Goal: Complete application form

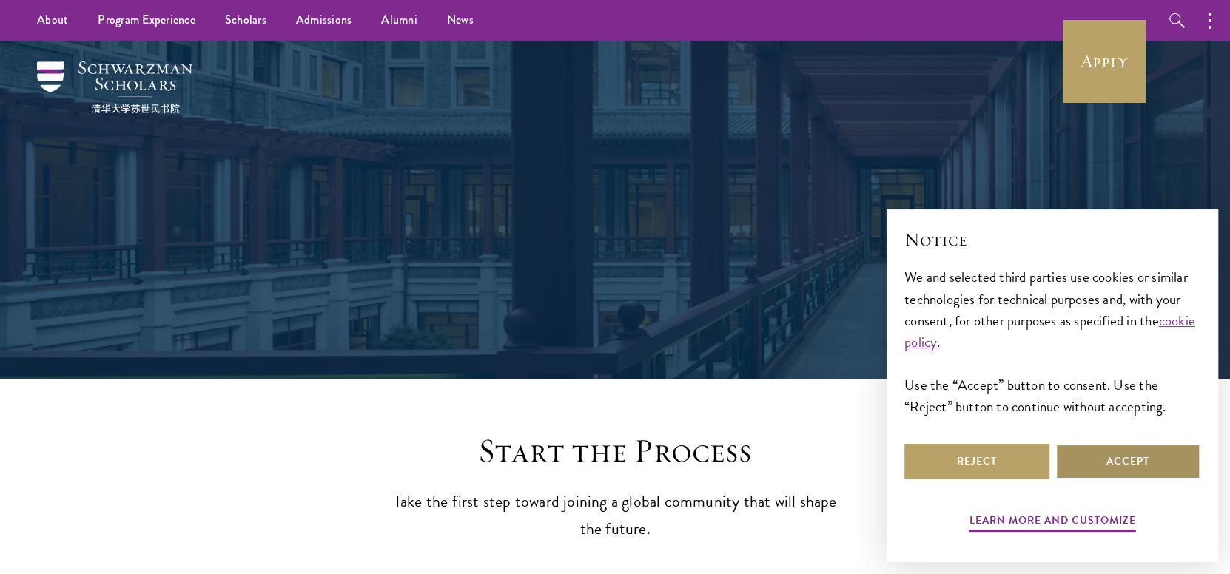
click at [1110, 467] on button "Accept" at bounding box center [1128, 462] width 145 height 36
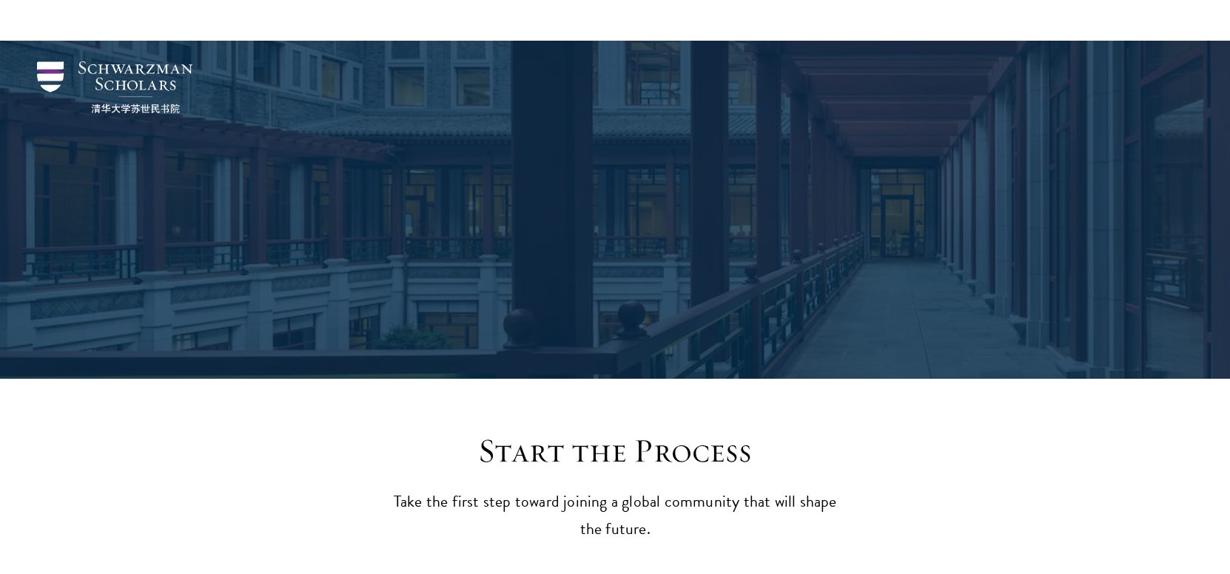
click at [1114, 67] on div "Application Instructions" at bounding box center [615, 210] width 1066 height 338
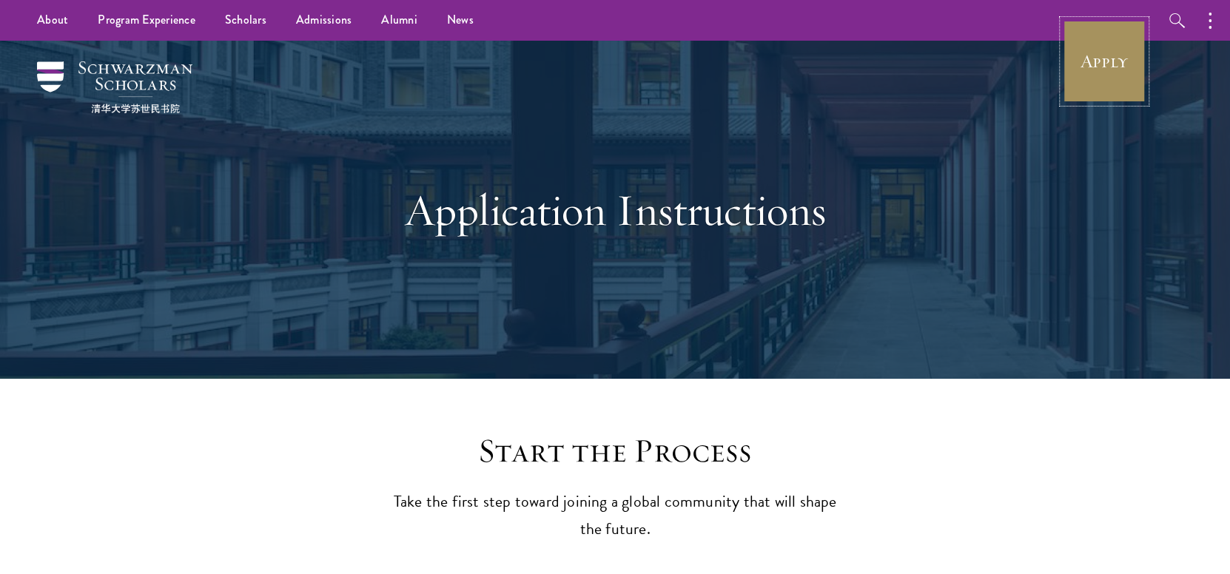
click at [1105, 66] on link "Apply" at bounding box center [1104, 61] width 83 height 83
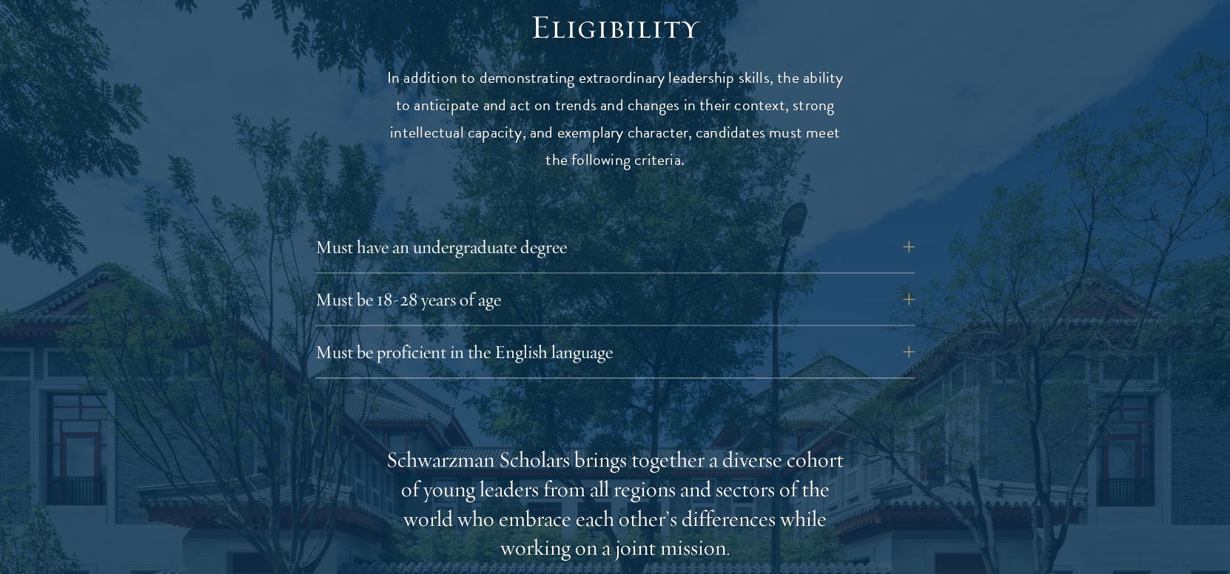
scroll to position [1974, 0]
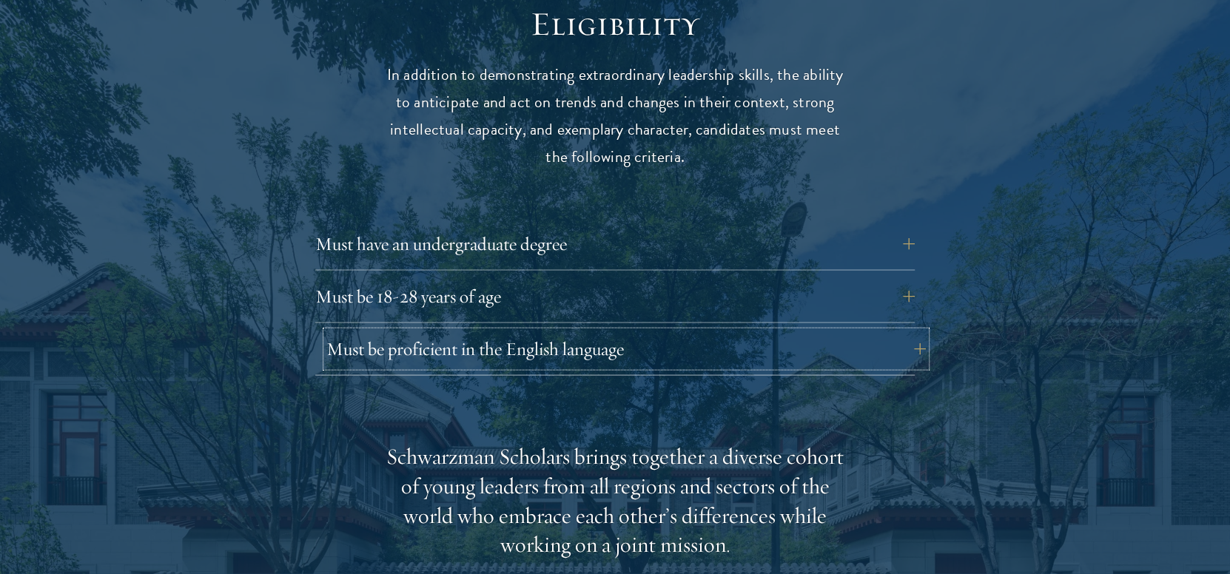
click at [660, 332] on button "Must be proficient in the English language" at bounding box center [626, 350] width 600 height 36
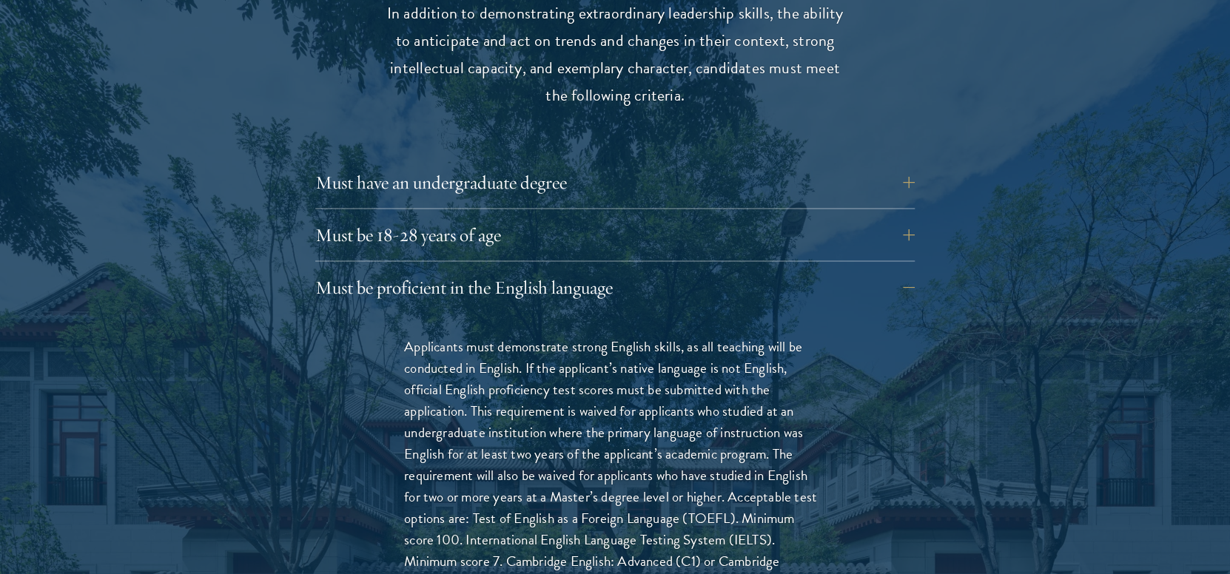
scroll to position [2035, 0]
drag, startPoint x: 677, startPoint y: 429, endPoint x: 691, endPoint y: 491, distance: 63.0
click at [691, 491] on p "Applicants must demonstrate strong English skills, as all teaching will be cond…" at bounding box center [615, 476] width 422 height 280
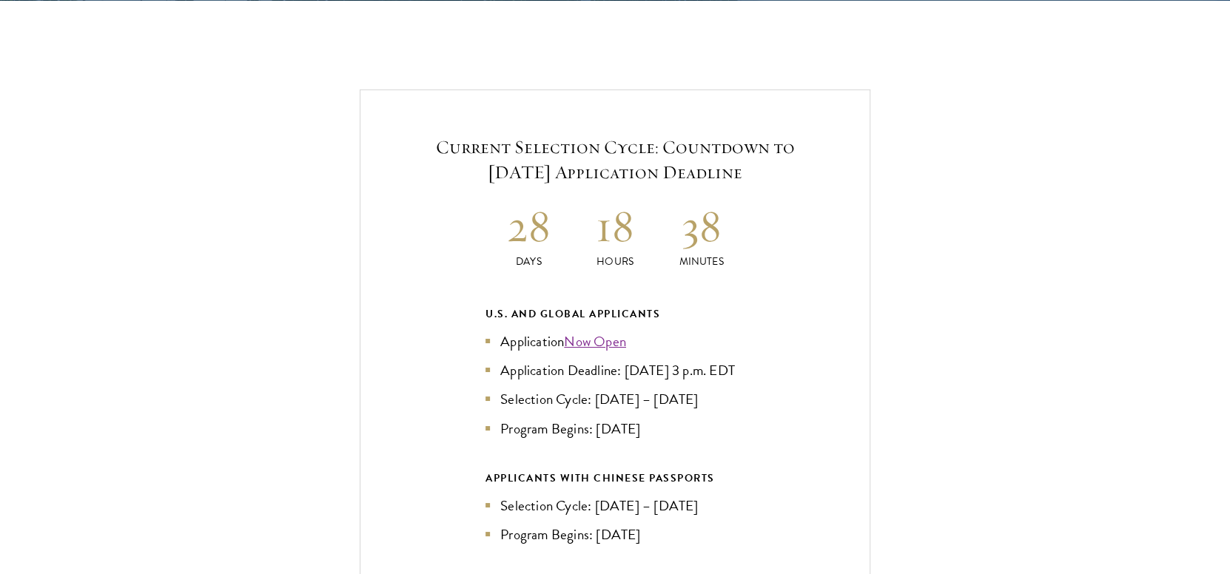
scroll to position [3519, 0]
click at [594, 330] on link "Now Open" at bounding box center [595, 340] width 62 height 21
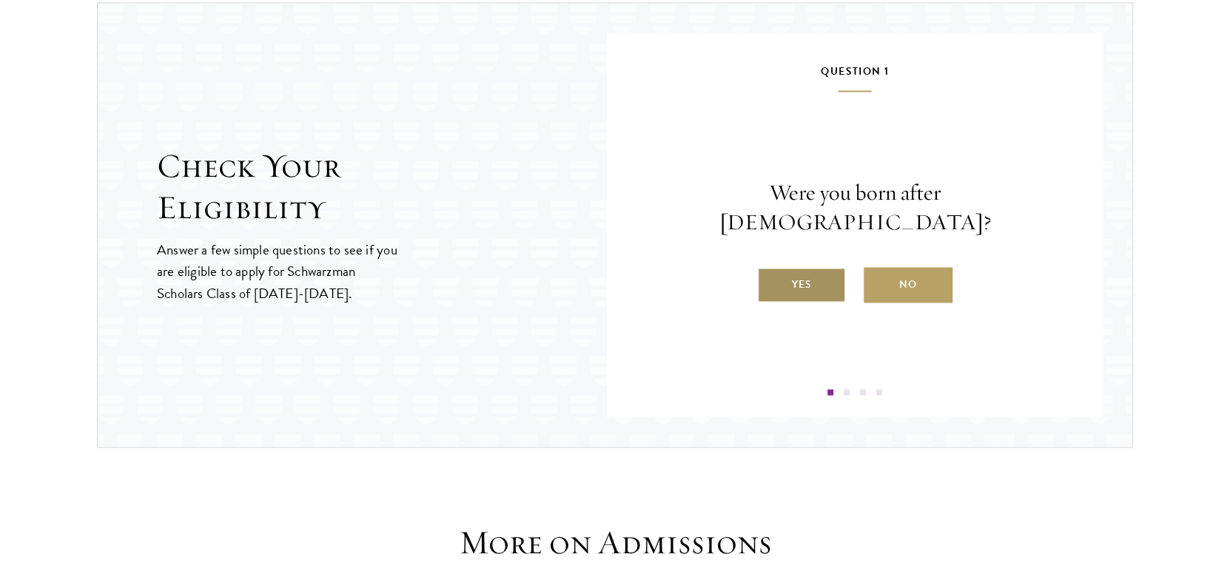
click at [822, 267] on label "Yes" at bounding box center [801, 285] width 89 height 36
click at [771, 269] on input "Yes" at bounding box center [763, 275] width 13 height 13
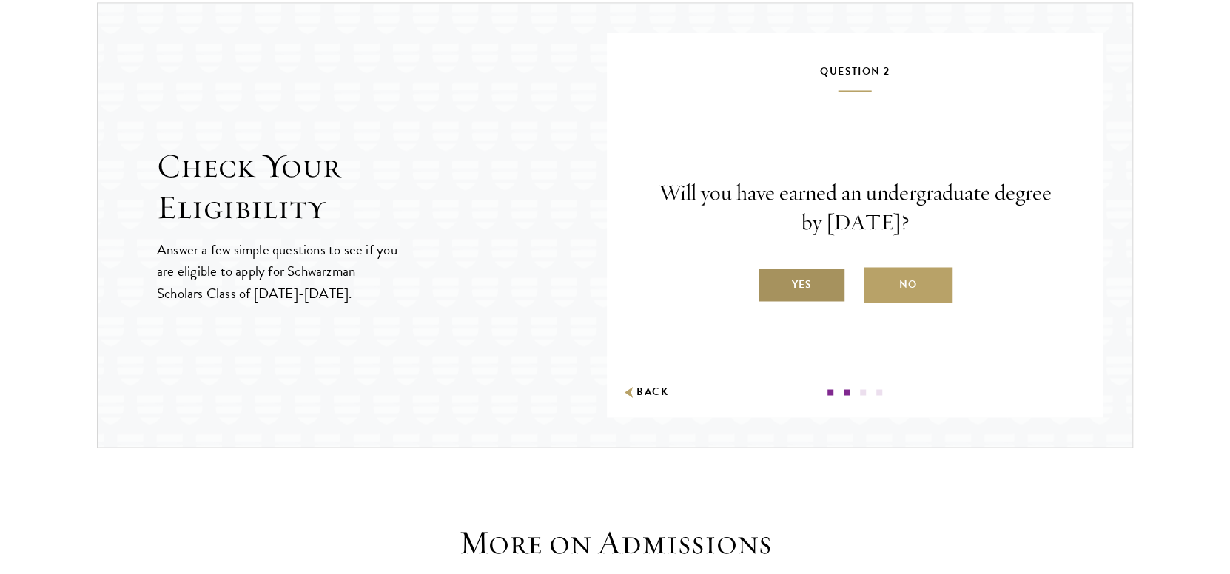
click at [817, 278] on label "Yes" at bounding box center [801, 285] width 89 height 36
click at [771, 278] on input "Yes" at bounding box center [763, 275] width 13 height 13
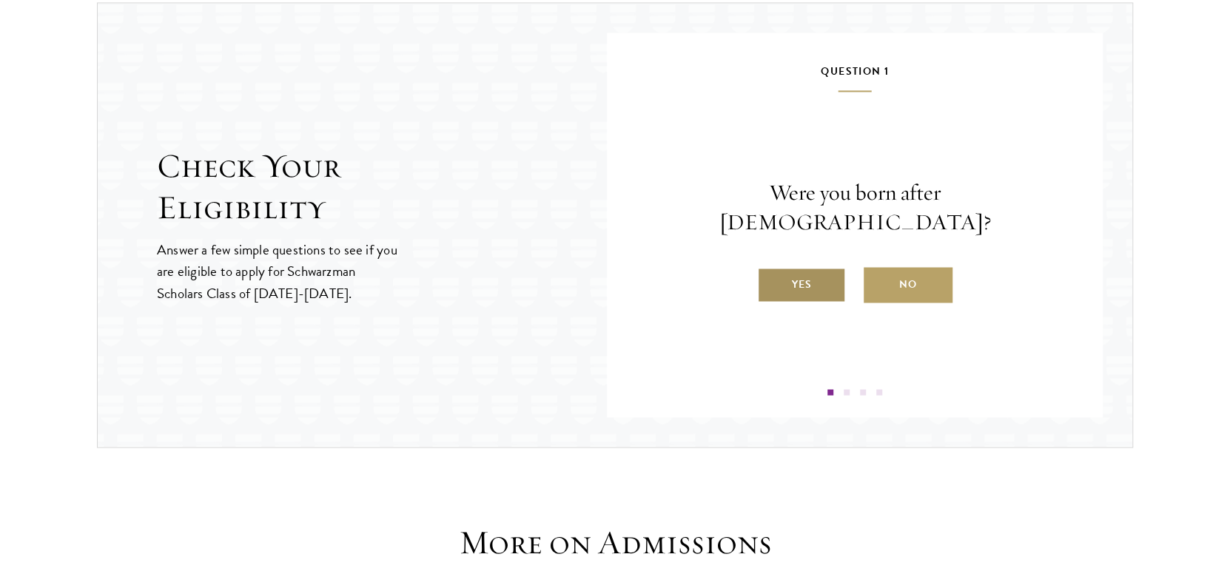
click at [822, 267] on label "Yes" at bounding box center [801, 285] width 89 height 36
click at [771, 269] on input "Yes" at bounding box center [763, 275] width 13 height 13
